Goal: Information Seeking & Learning: Learn about a topic

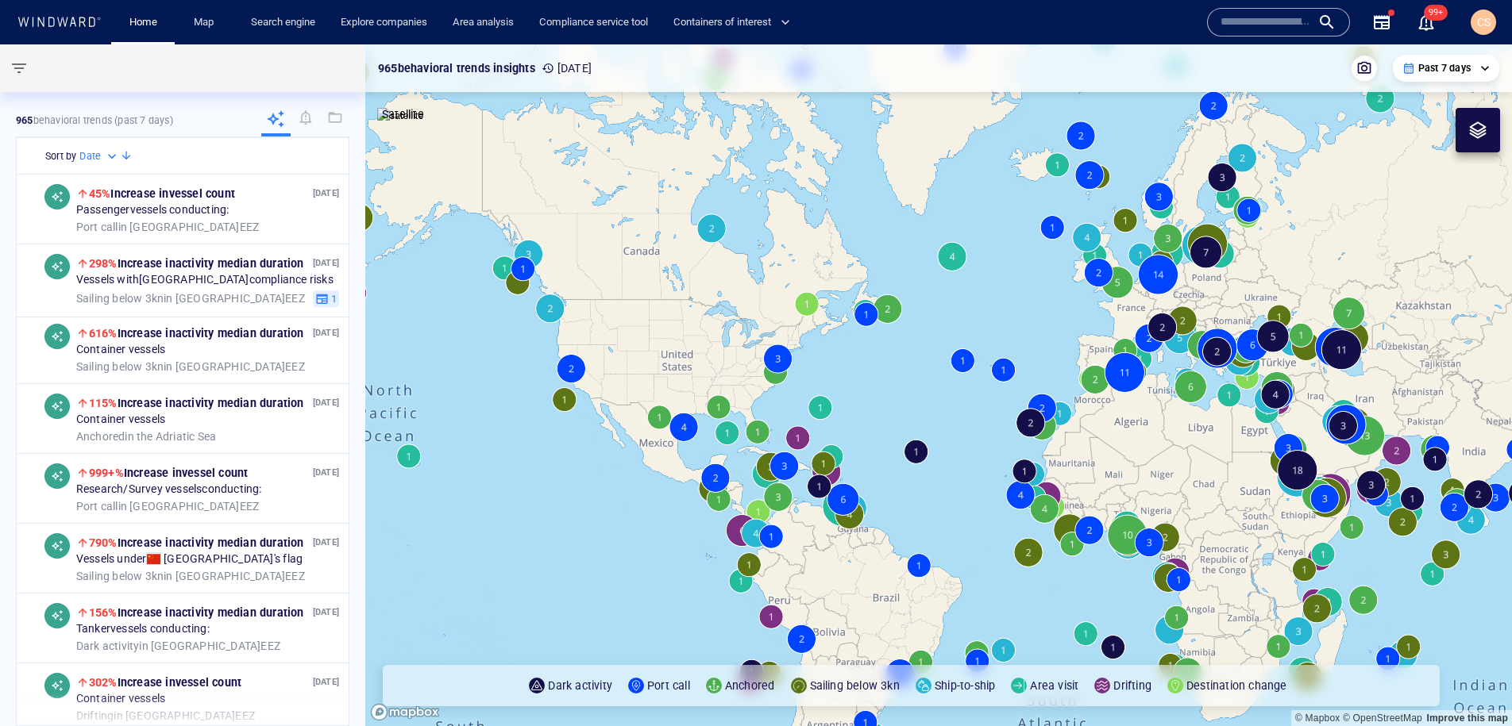
click at [1280, 18] on input "text" at bounding box center [1265, 22] width 91 height 24
paste input "******"
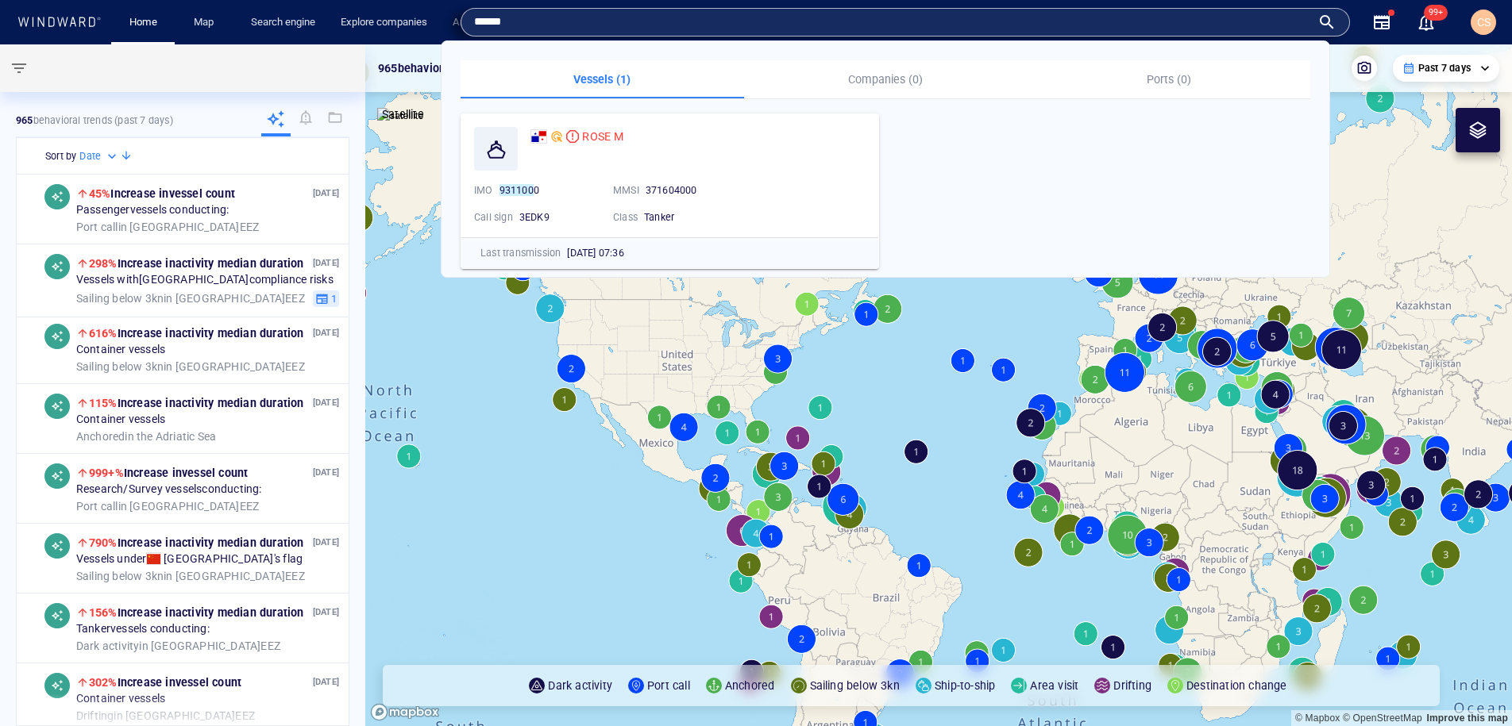
type input "******"
click at [607, 137] on span "ROSE M" at bounding box center [602, 136] width 41 height 13
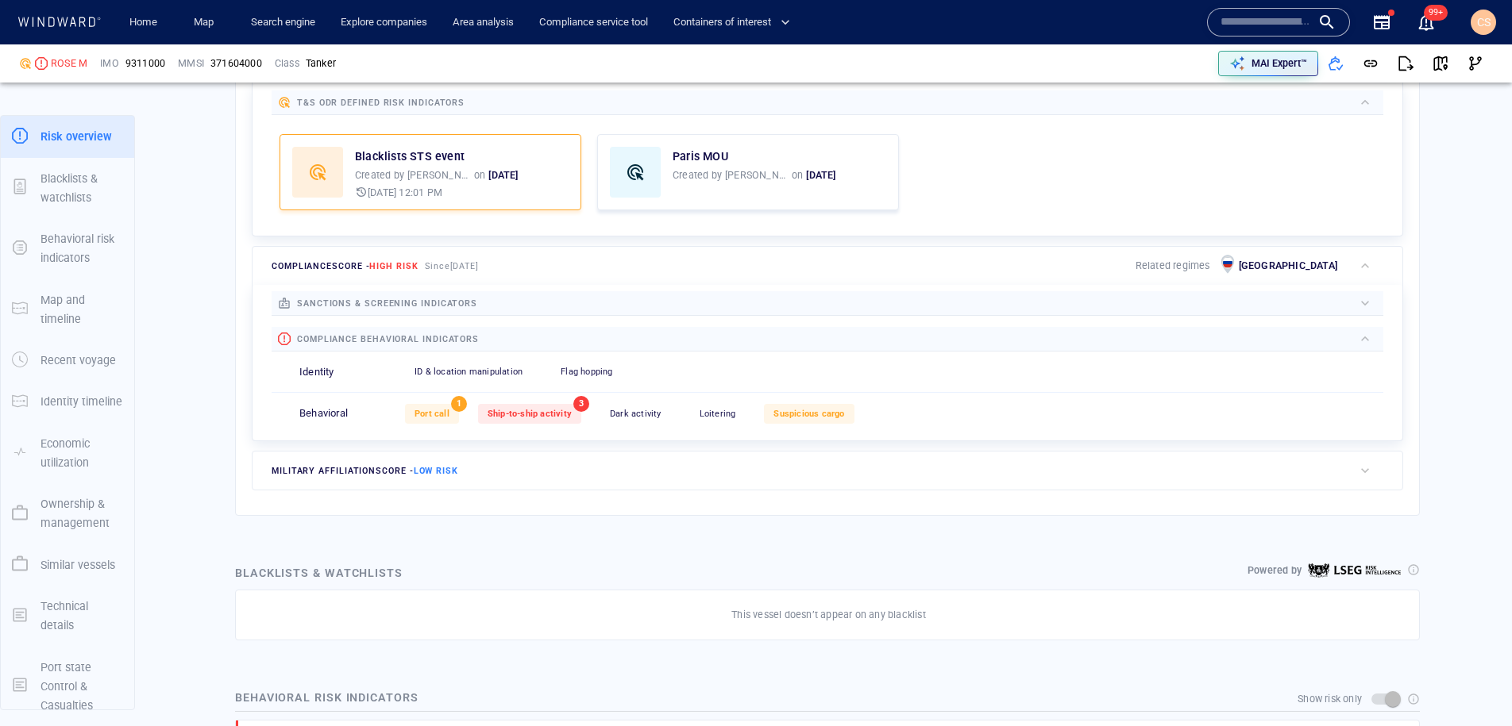
scroll to position [499, 0]
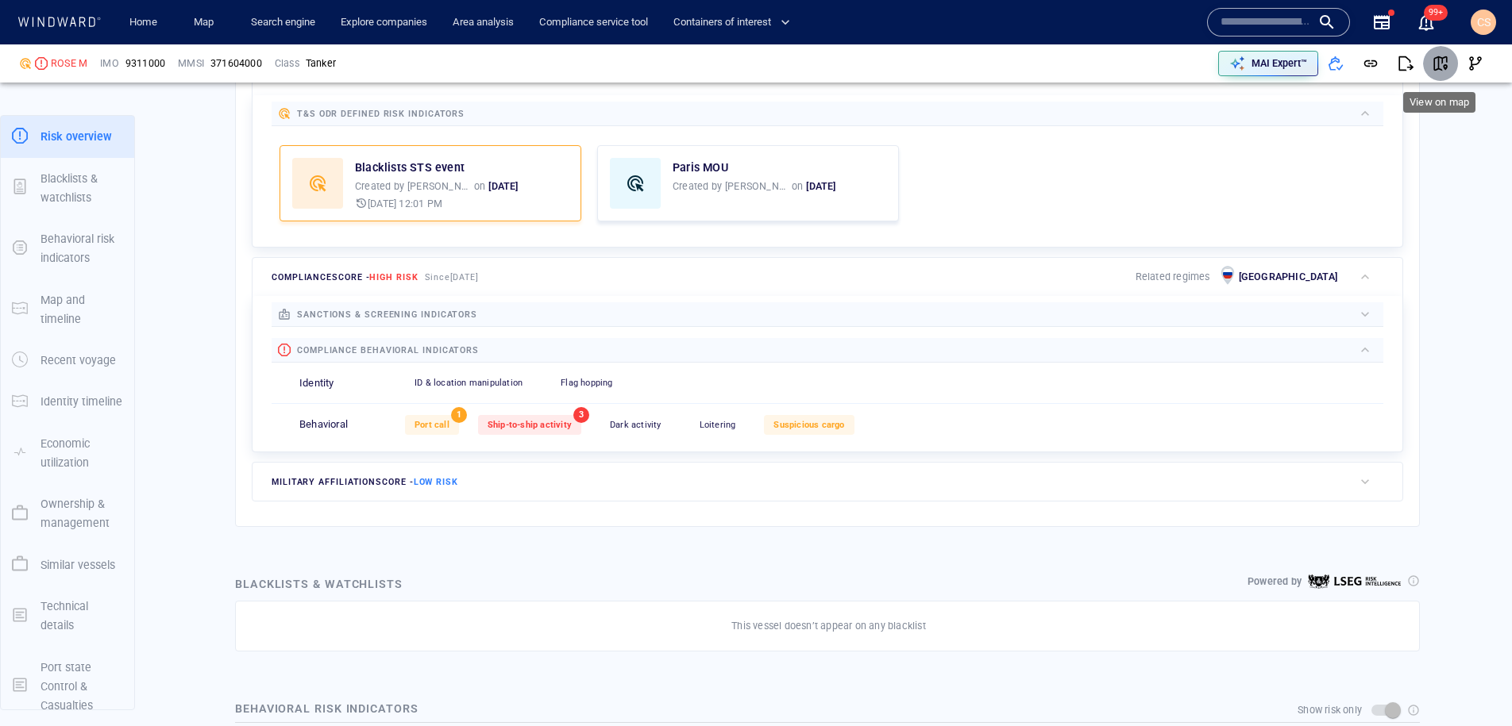
click at [1446, 64] on span "button" at bounding box center [1440, 64] width 16 height 16
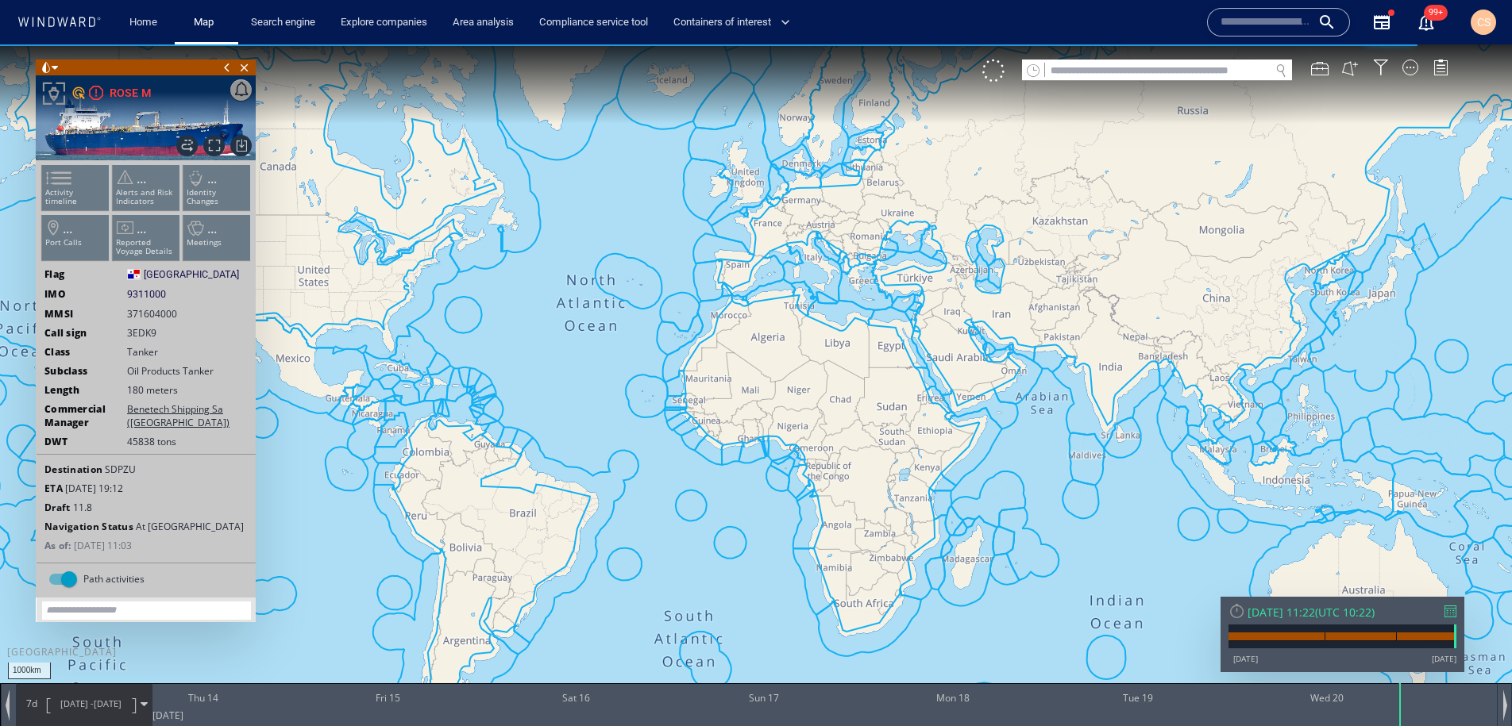
click at [85, 192] on ul "Activity timeline ... Alerts and Risk Indicators ... Identity Changes ... Port …" at bounding box center [146, 216] width 213 height 112
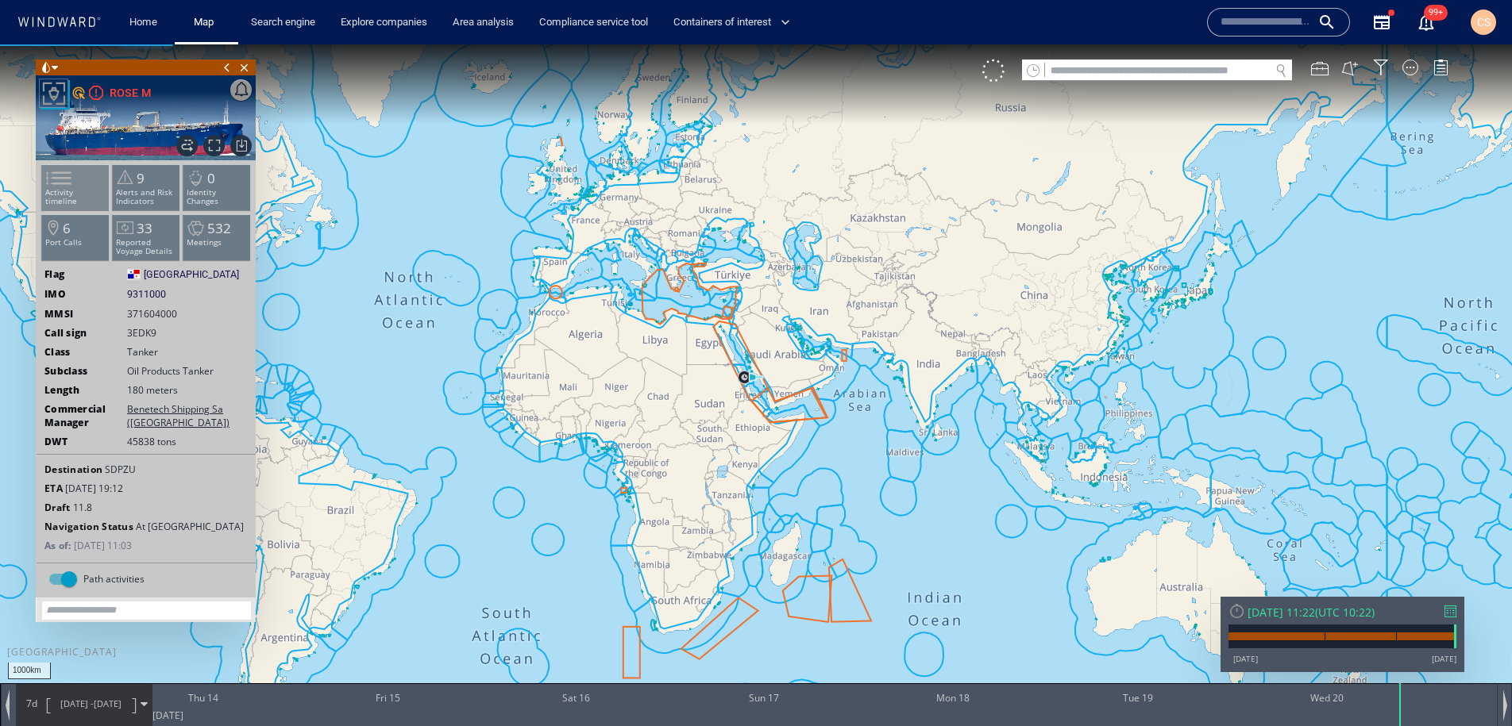
click at [61, 190] on span at bounding box center [49, 178] width 24 height 23
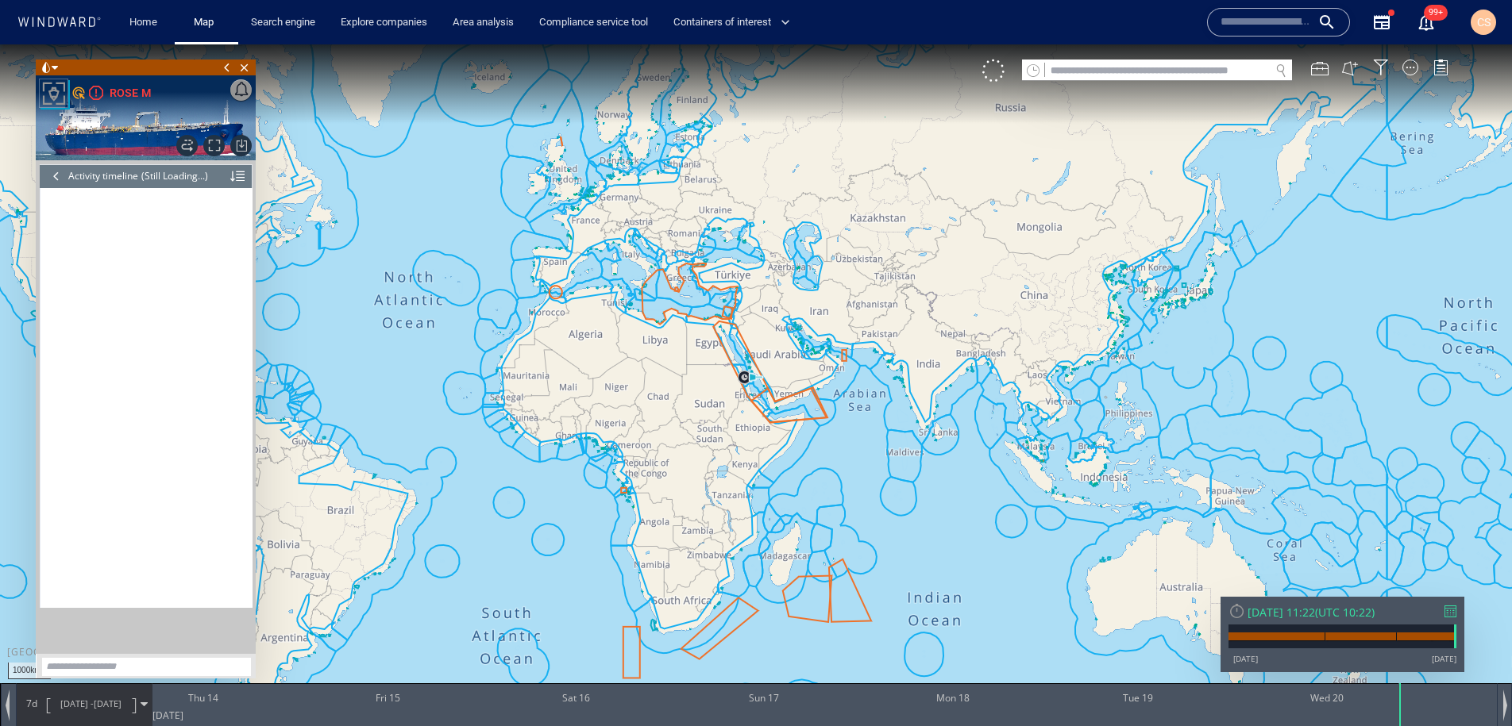
scroll to position [33288, 0]
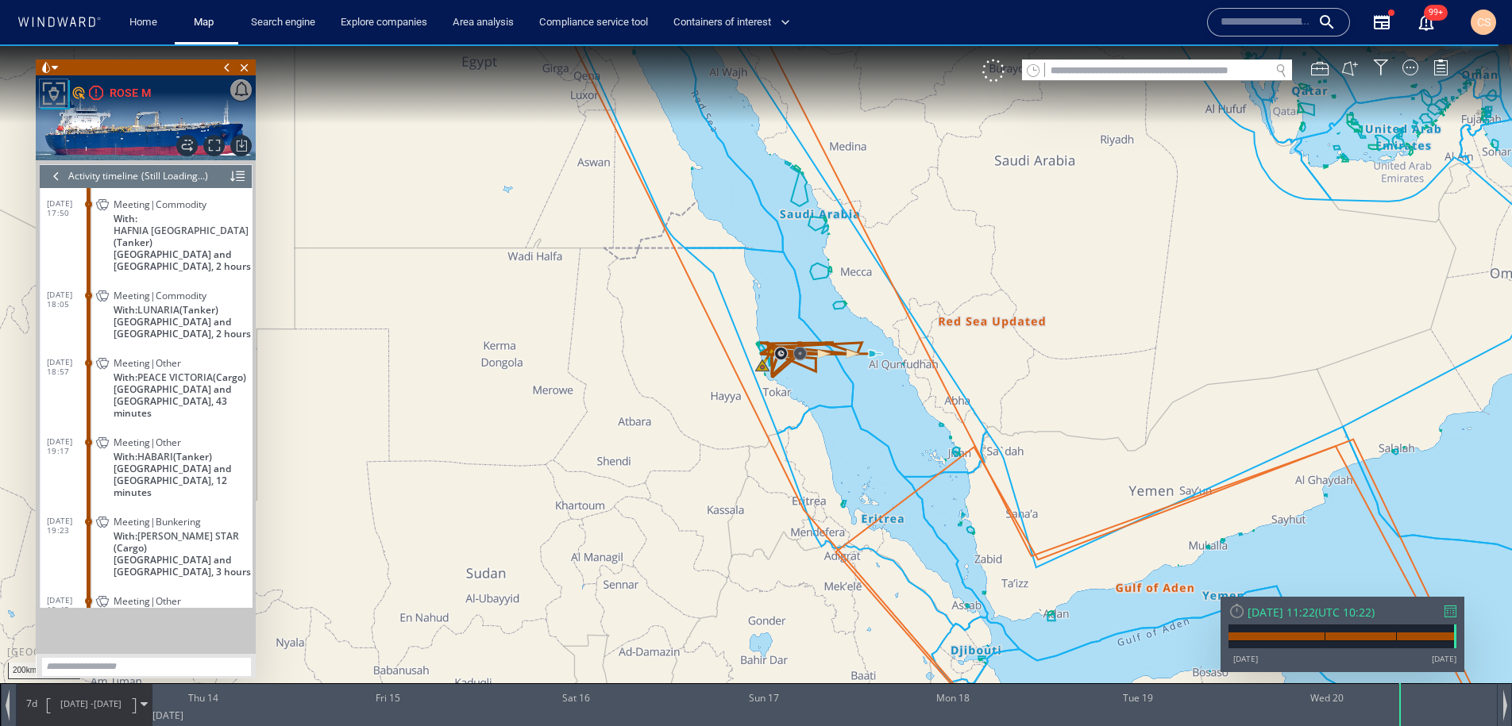
drag, startPoint x: 815, startPoint y: 408, endPoint x: 827, endPoint y: 455, distance: 48.3
click at [827, 455] on canvas "Map" at bounding box center [756, 377] width 1512 height 666
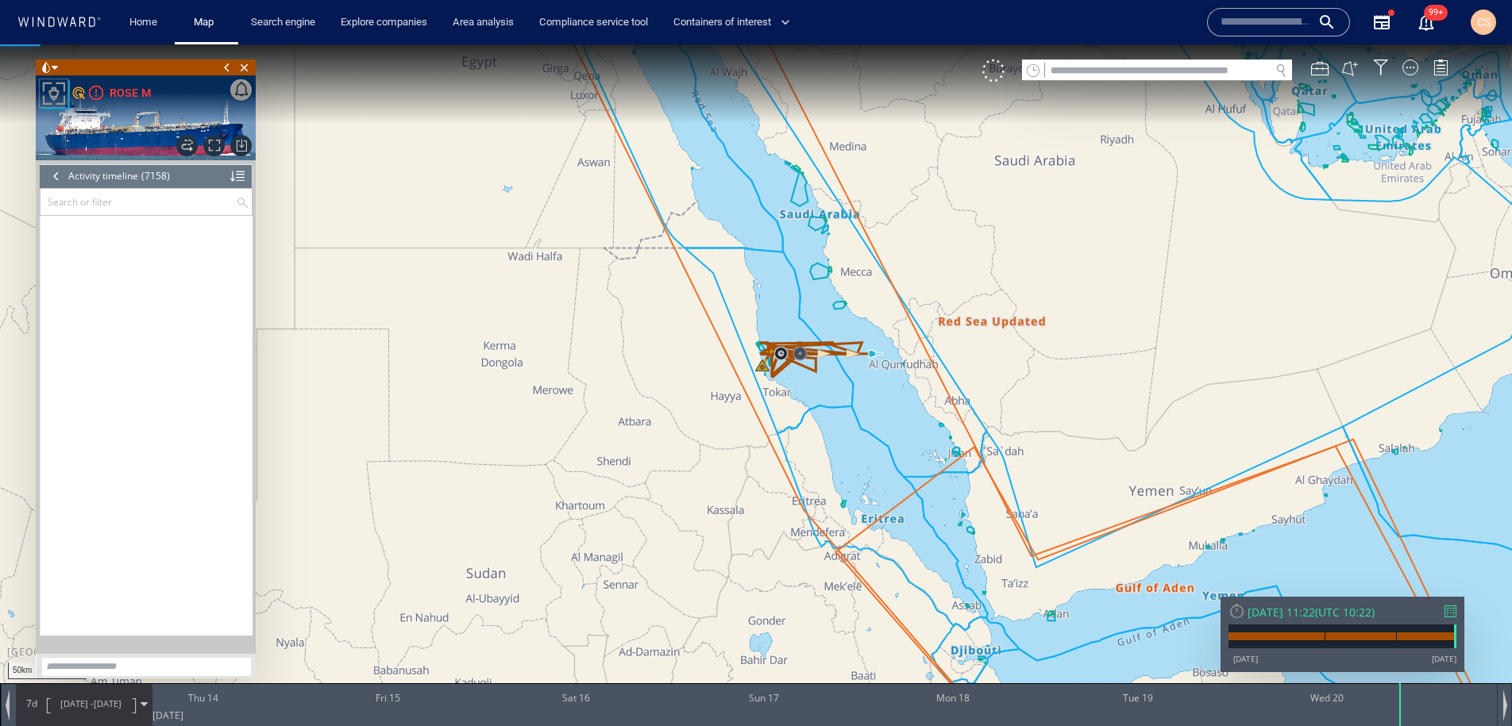
scroll to position [312125, 0]
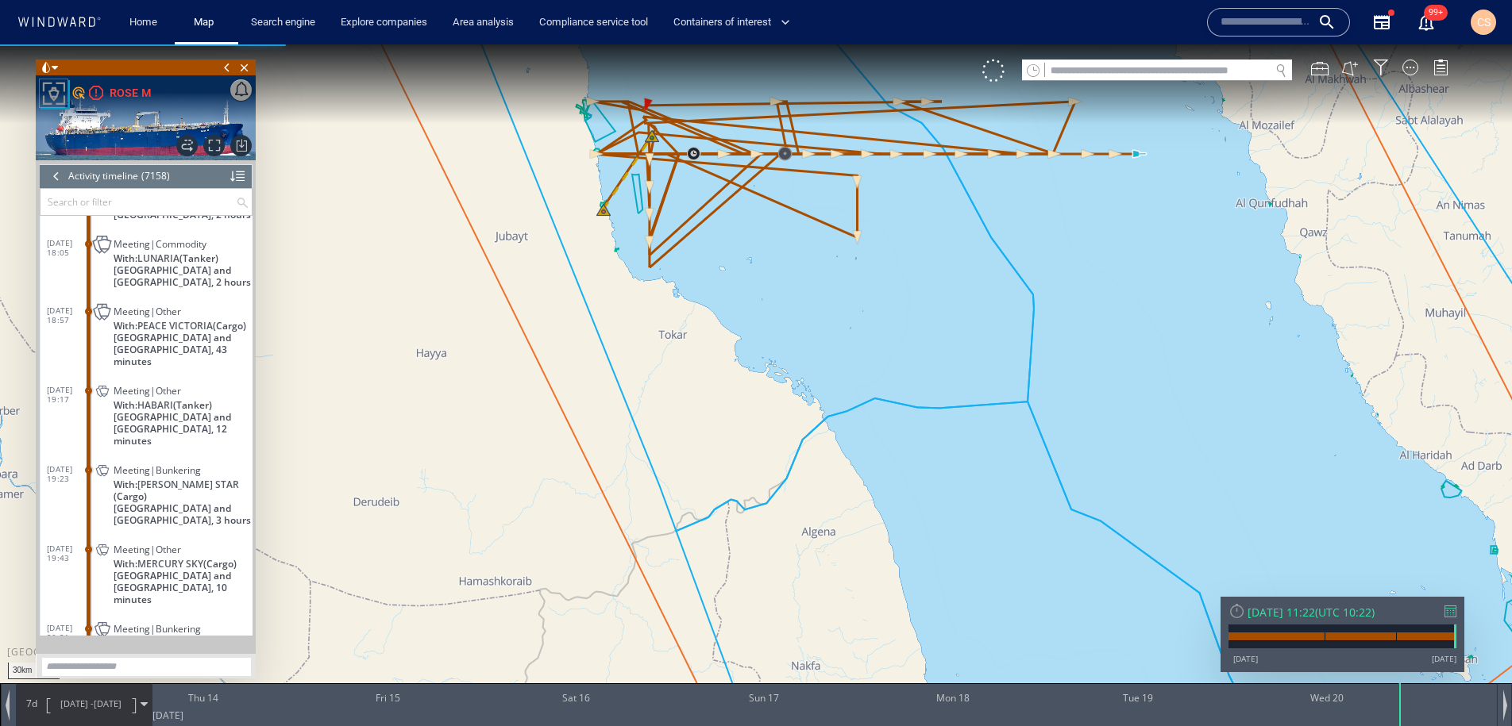
drag, startPoint x: 864, startPoint y: 313, endPoint x: 880, endPoint y: 576, distance: 263.3
click at [880, 576] on canvas "Map" at bounding box center [756, 377] width 1512 height 666
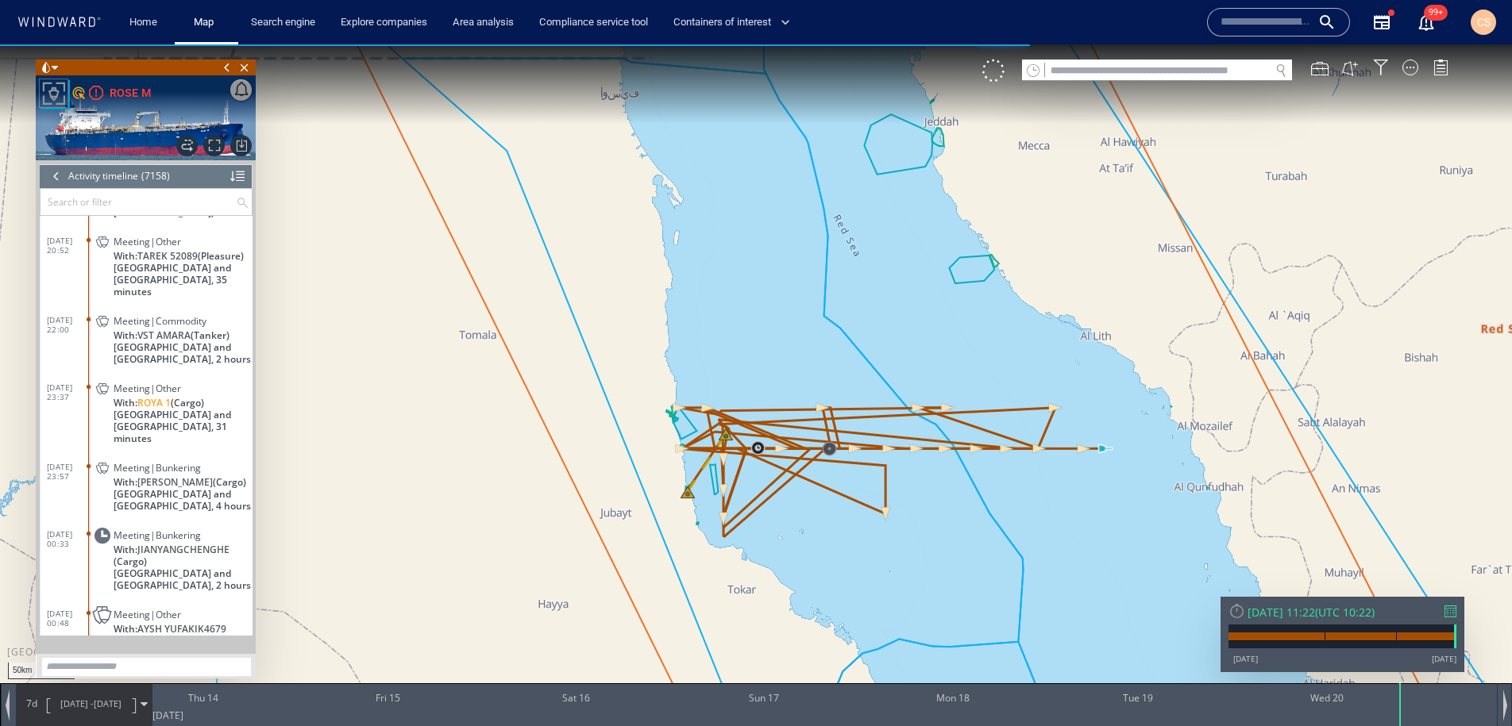
scroll to position [304934, 0]
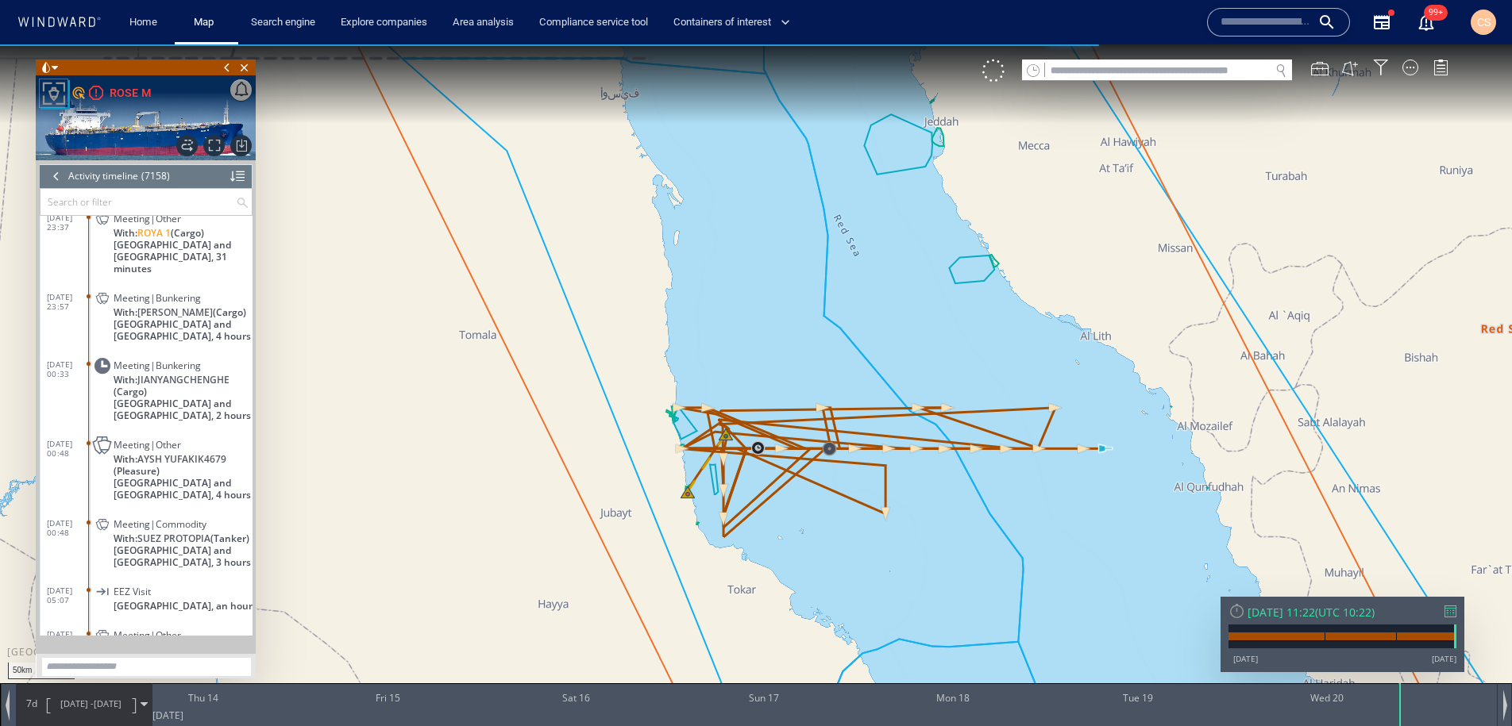
click at [179, 360] on span "Meeting|Bunkering" at bounding box center [157, 366] width 87 height 12
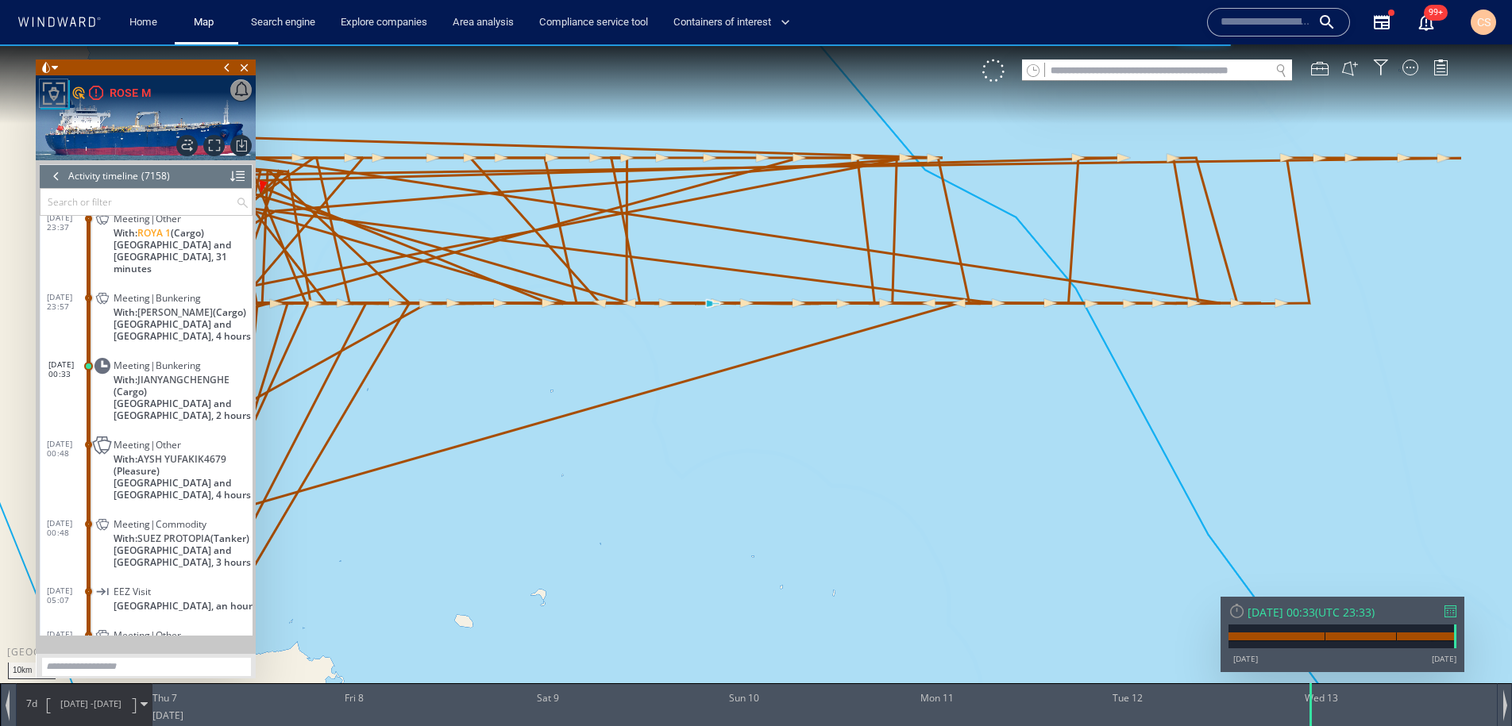
drag, startPoint x: 923, startPoint y: 526, endPoint x: 1091, endPoint y: 520, distance: 167.6
click at [1175, 548] on canvas "Map" at bounding box center [756, 377] width 1512 height 666
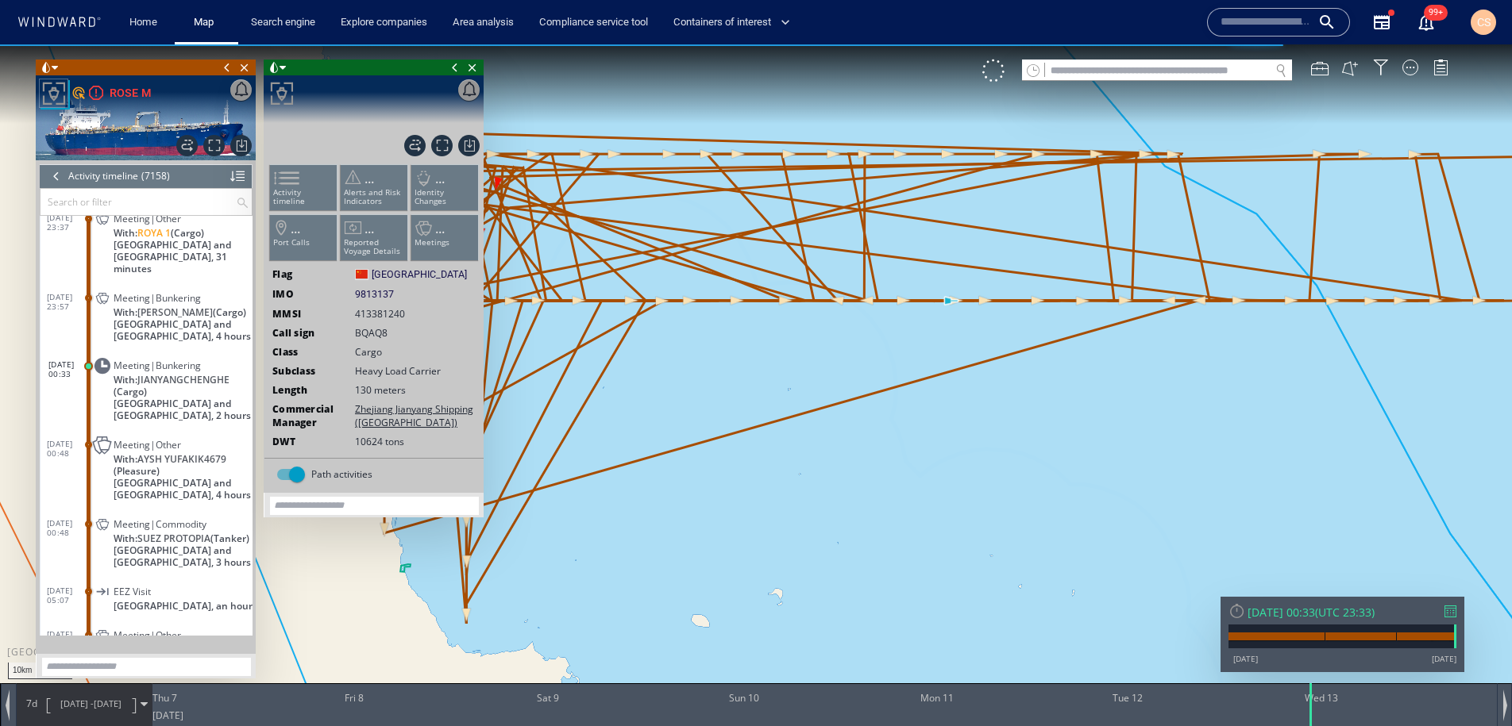
drag, startPoint x: 1075, startPoint y: 555, endPoint x: 1207, endPoint y: 711, distance: 203.9
click at [1207, 44] on div "10km © Mapbox © OpenStreetMap Improve this map 0 0 Wed 6 August 2025 Thu 7 Fri …" at bounding box center [756, 44] width 1512 height 0
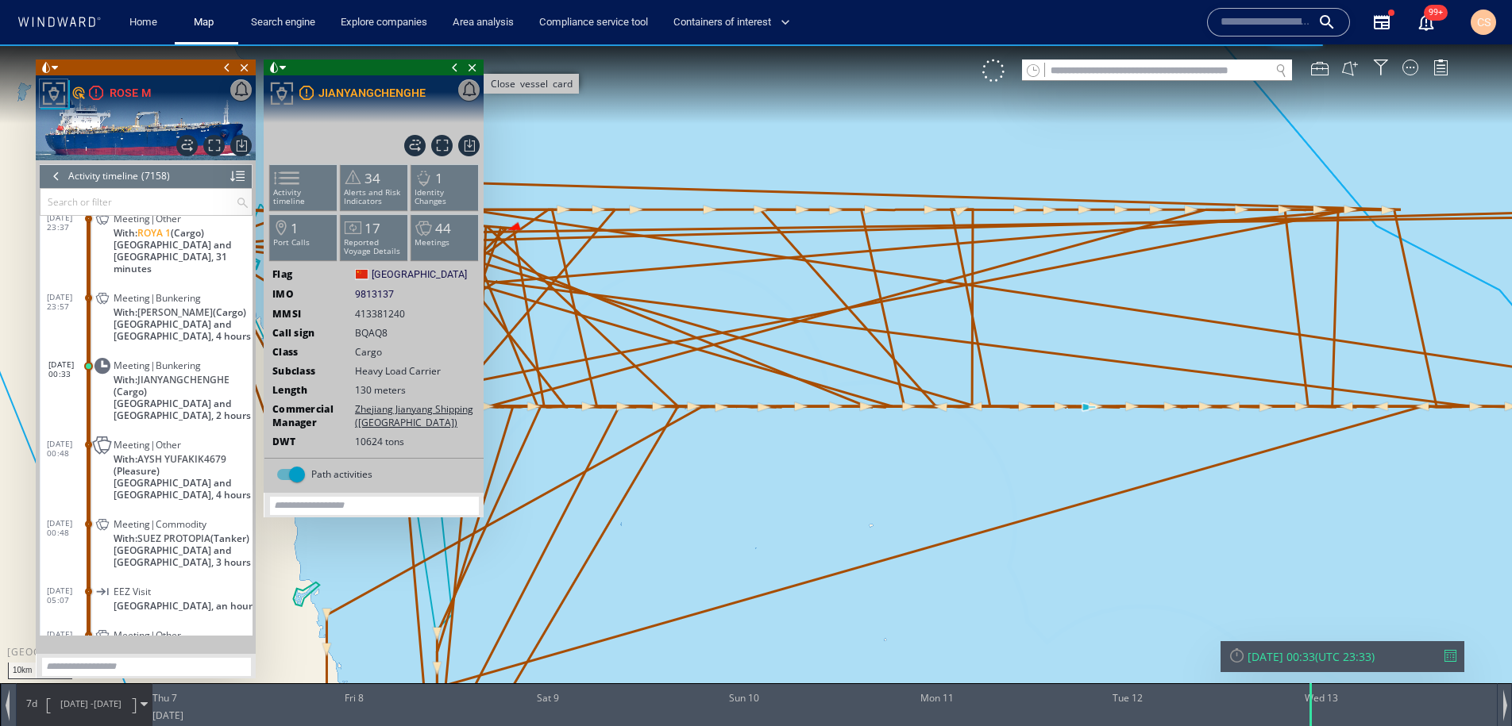
drag, startPoint x: 474, startPoint y: 73, endPoint x: 541, endPoint y: 88, distance: 69.1
click at [474, 72] on span "Close vessel card" at bounding box center [472, 68] width 17 height 16
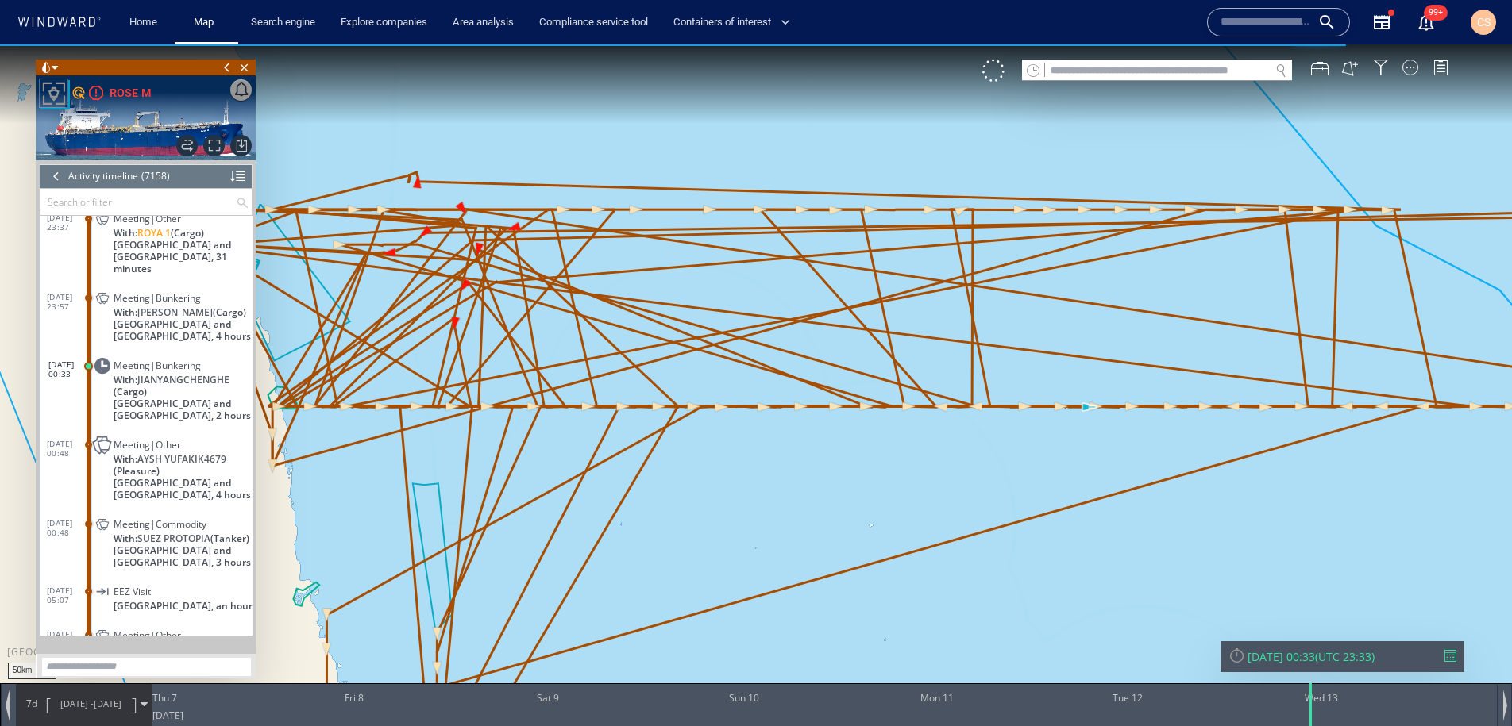
scroll to position [304947, 0]
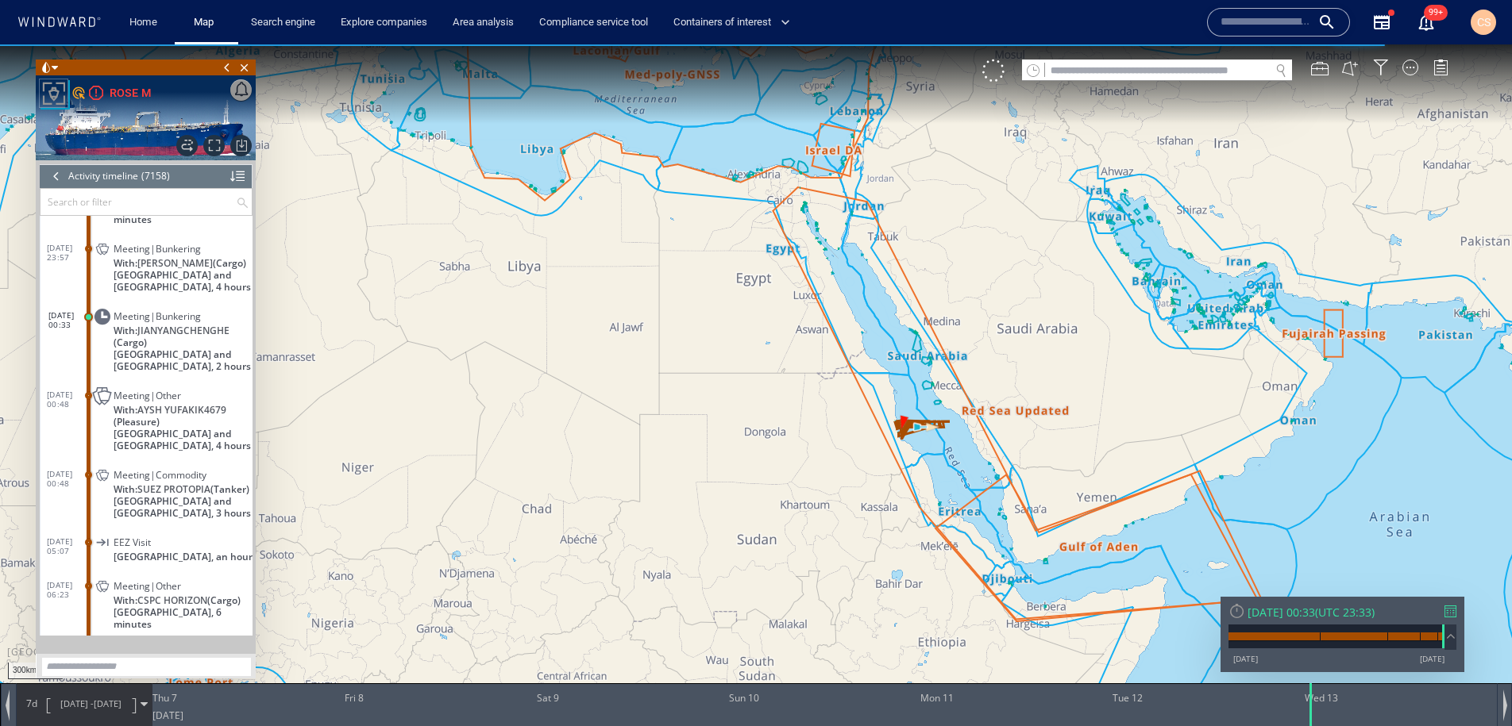
drag, startPoint x: 1026, startPoint y: 427, endPoint x: 976, endPoint y: 404, distance: 55.8
click at [979, 405] on canvas "Map" at bounding box center [756, 377] width 1512 height 666
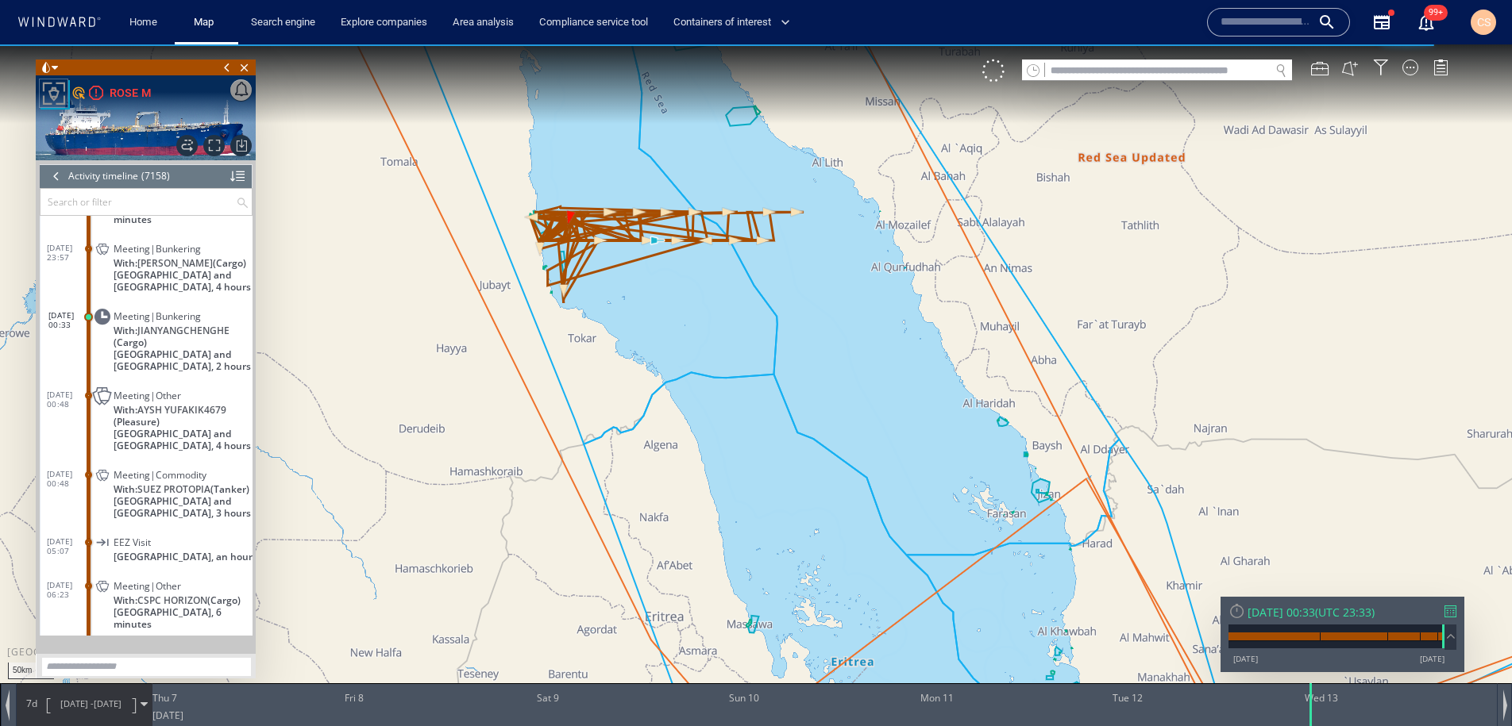
drag, startPoint x: 773, startPoint y: 387, endPoint x: 798, endPoint y: 408, distance: 32.6
click at [795, 405] on canvas "Map" at bounding box center [756, 377] width 1512 height 666
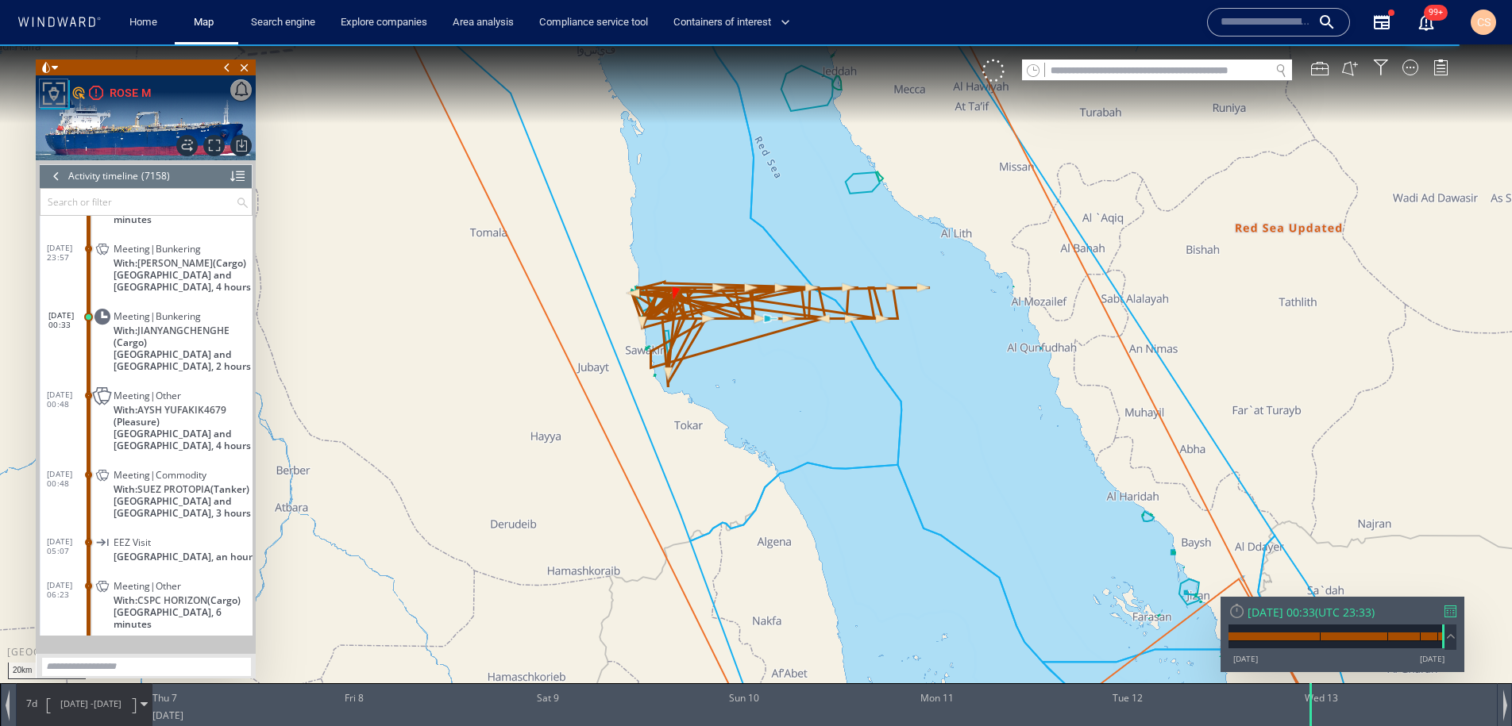
drag, startPoint x: 833, startPoint y: 487, endPoint x: 889, endPoint y: 567, distance: 97.4
click at [888, 568] on canvas "Map" at bounding box center [756, 377] width 1512 height 666
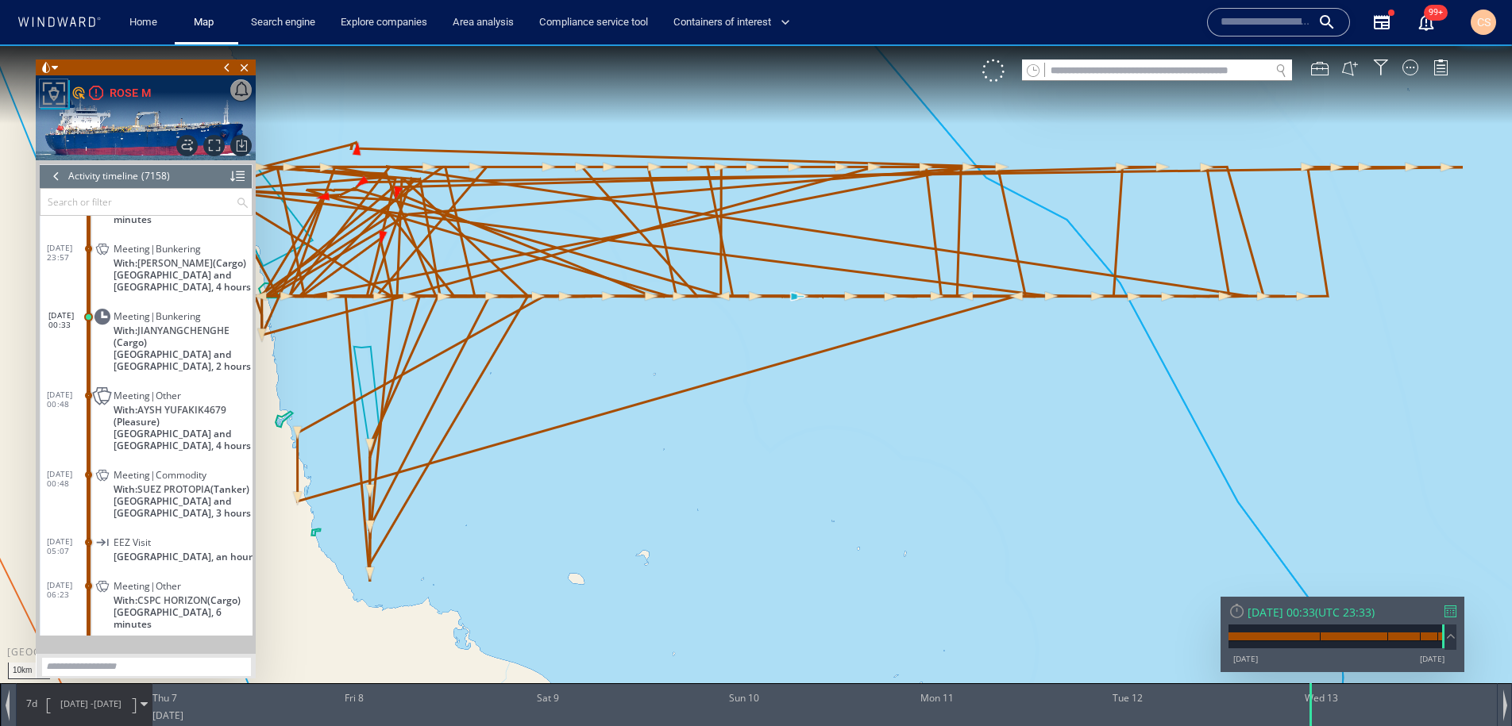
drag, startPoint x: 529, startPoint y: 445, endPoint x: 730, endPoint y: 459, distance: 201.4
click at [749, 465] on canvas "Map" at bounding box center [756, 377] width 1512 height 666
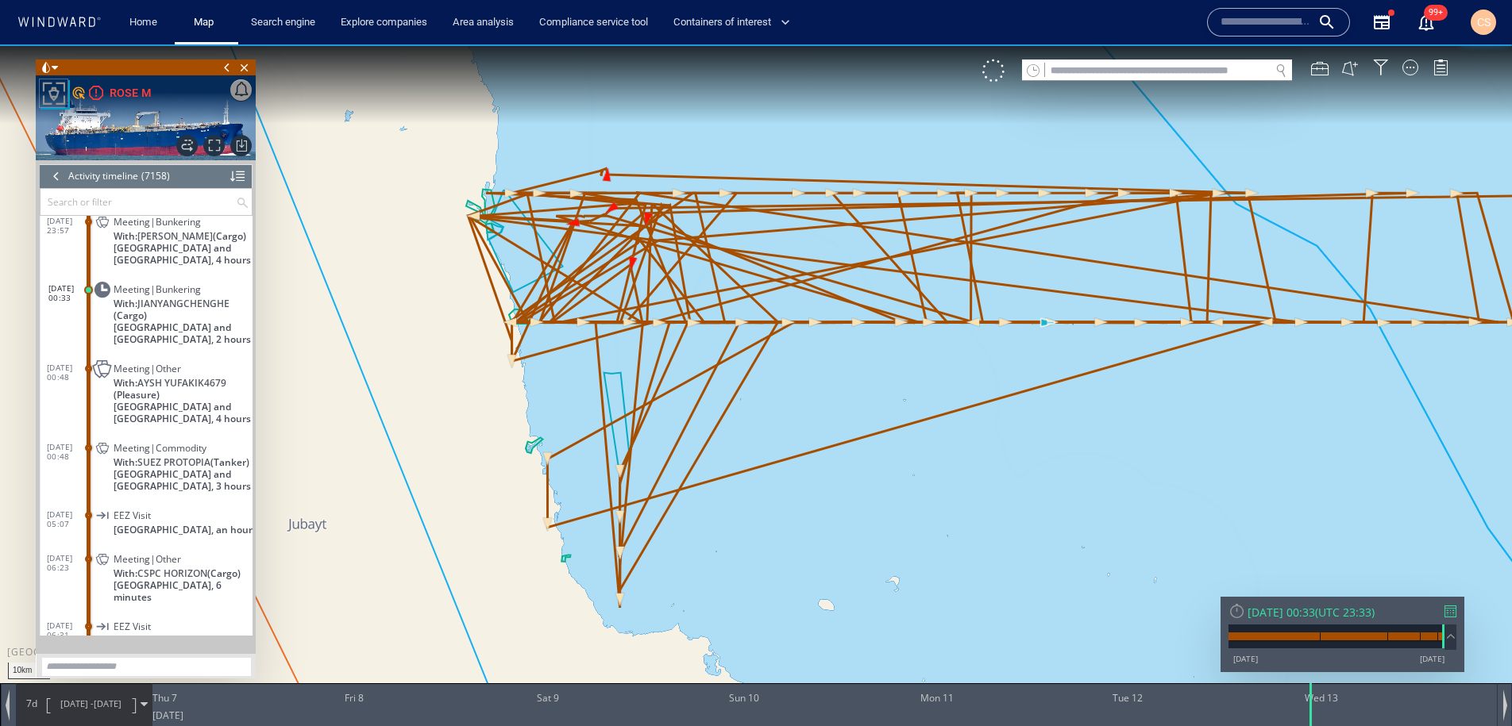
scroll to position [304975, 0]
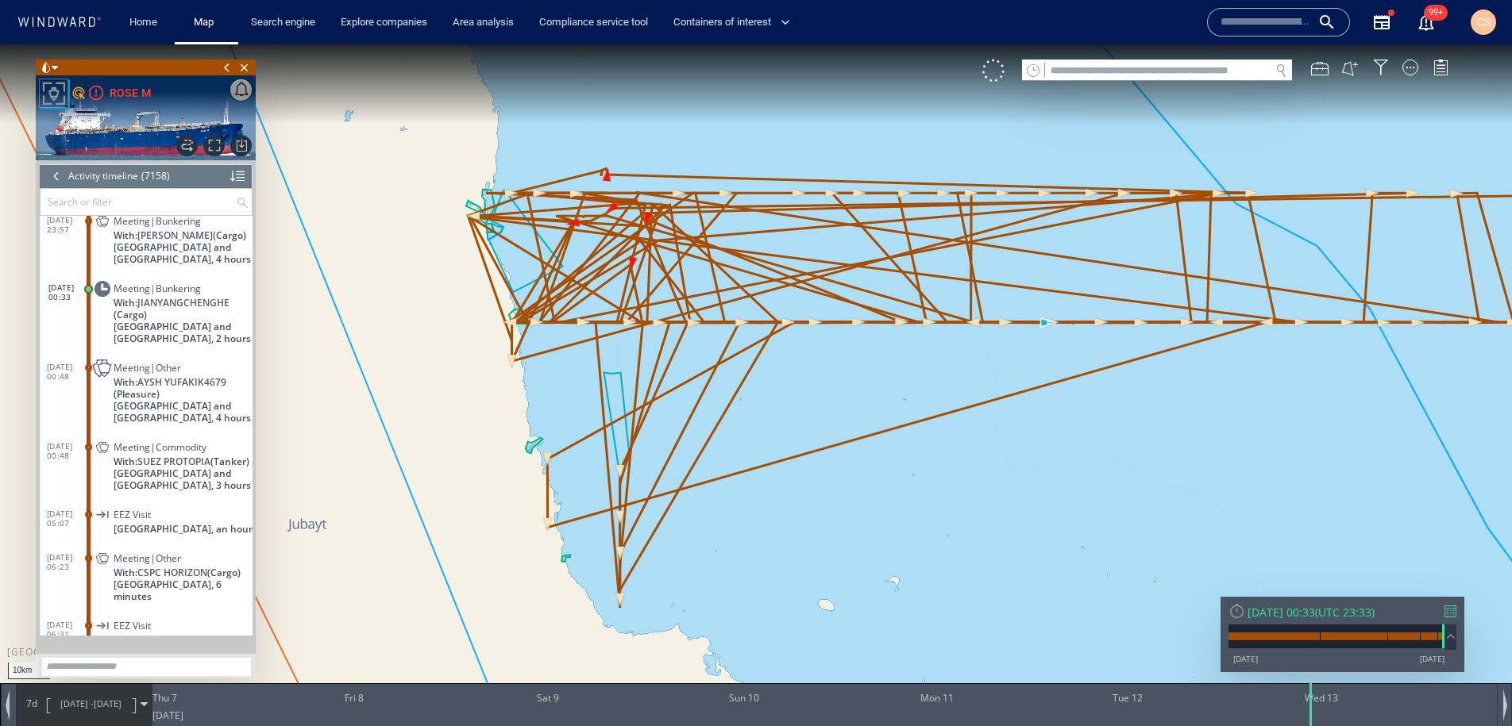
drag, startPoint x: 934, startPoint y: 512, endPoint x: 726, endPoint y: 522, distance: 207.5
click at [699, 526] on canvas "Map" at bounding box center [756, 377] width 1512 height 666
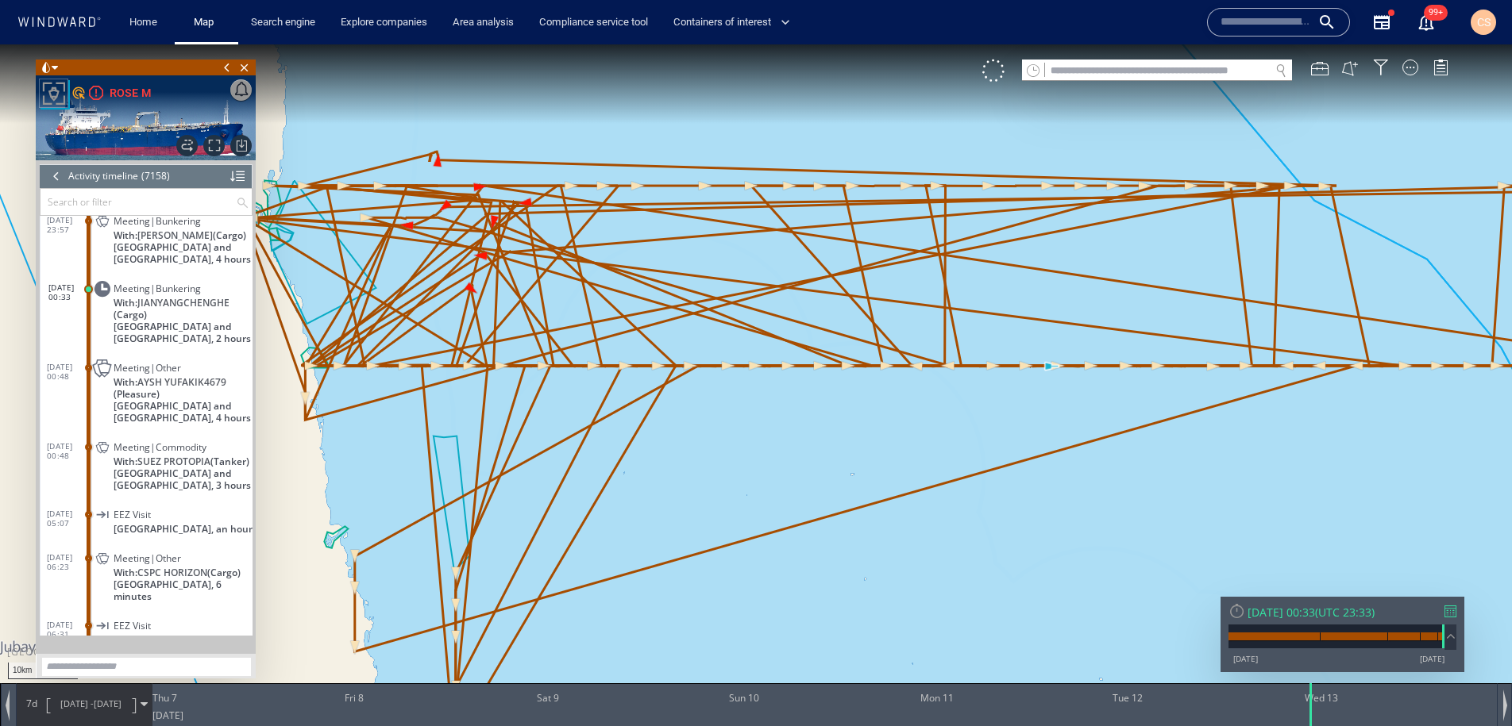
drag, startPoint x: 838, startPoint y: 456, endPoint x: 855, endPoint y: 438, distance: 24.7
click at [953, 474] on canvas "Map" at bounding box center [756, 377] width 1512 height 666
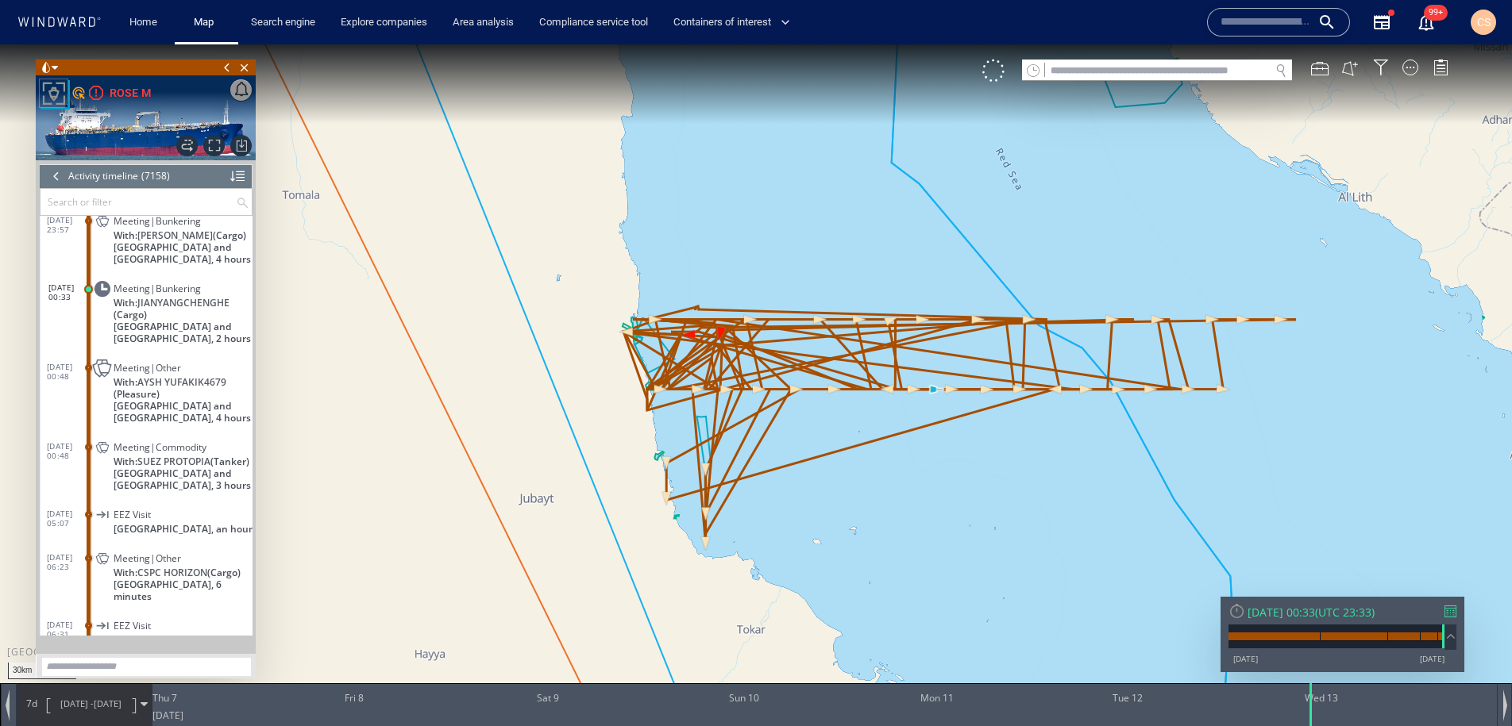
drag, startPoint x: 910, startPoint y: 471, endPoint x: 734, endPoint y: 386, distance: 194.9
click at [734, 386] on canvas "Map" at bounding box center [756, 377] width 1512 height 666
